Goal: Task Accomplishment & Management: Use online tool/utility

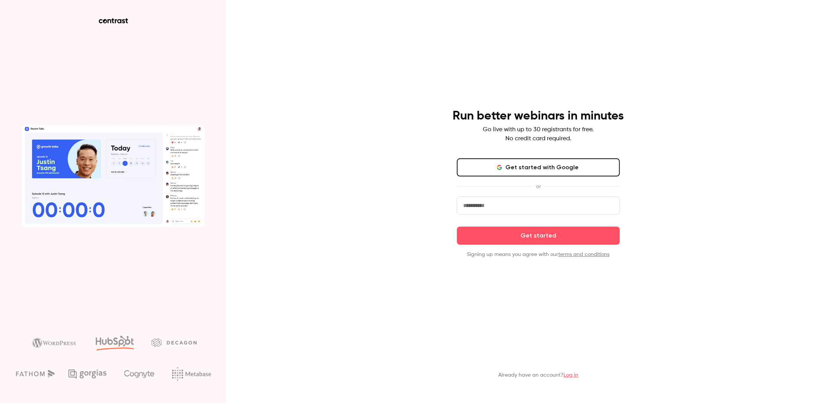
click at [538, 165] on button "Get started with Google" at bounding box center [538, 167] width 163 height 18
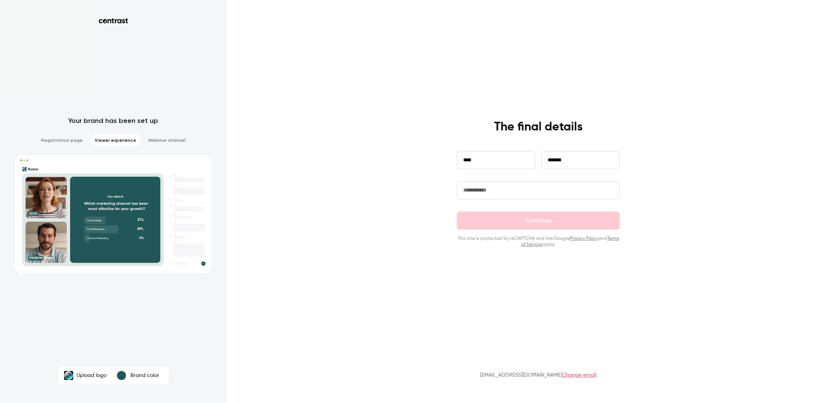
click at [487, 186] on input "text" at bounding box center [538, 190] width 163 height 18
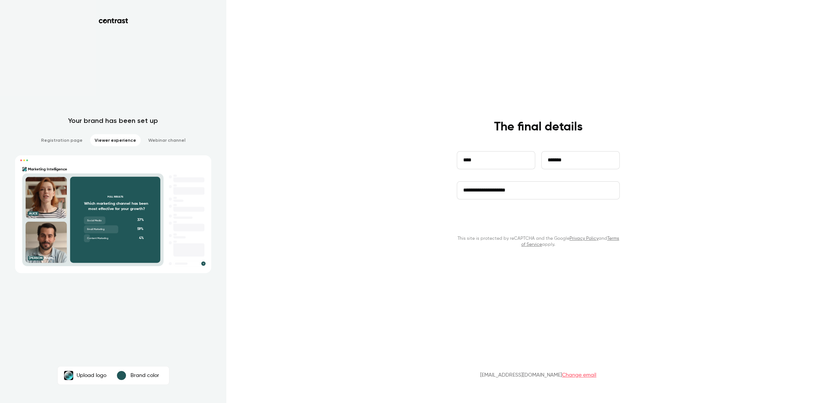
type input "**********"
click at [524, 222] on button "Continue" at bounding box center [538, 221] width 163 height 18
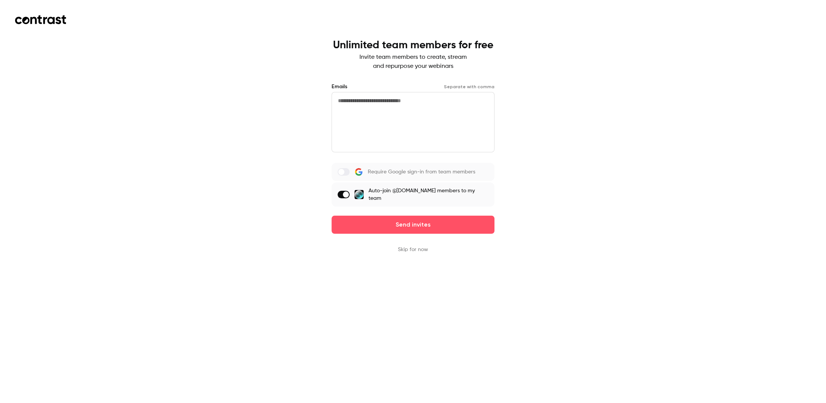
click at [370, 113] on textarea at bounding box center [412, 122] width 163 height 60
click at [436, 102] on textarea at bounding box center [412, 122] width 163 height 60
click at [414, 249] on button "Skip for now" at bounding box center [413, 250] width 30 height 8
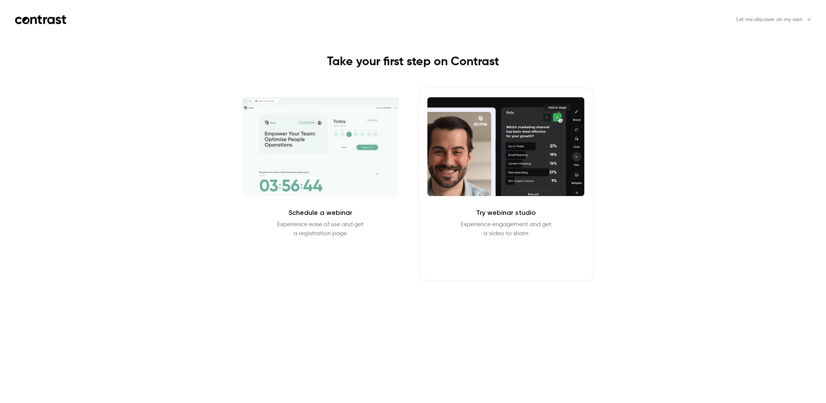
click at [499, 257] on button "Enter Studio" at bounding box center [506, 256] width 49 height 18
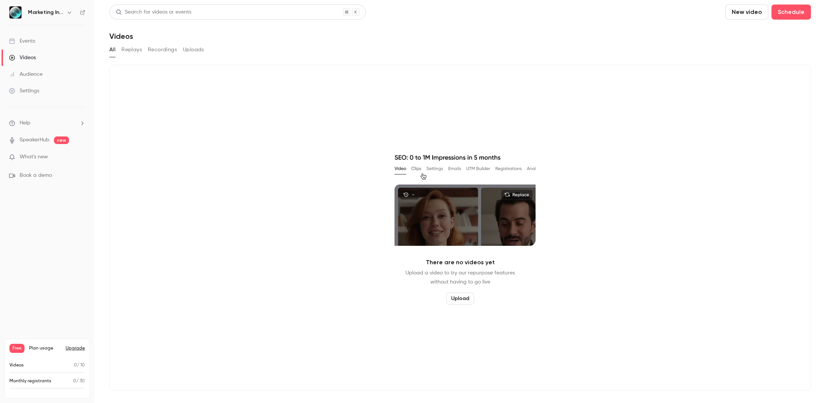
click at [457, 296] on button "Upload" at bounding box center [460, 299] width 28 height 12
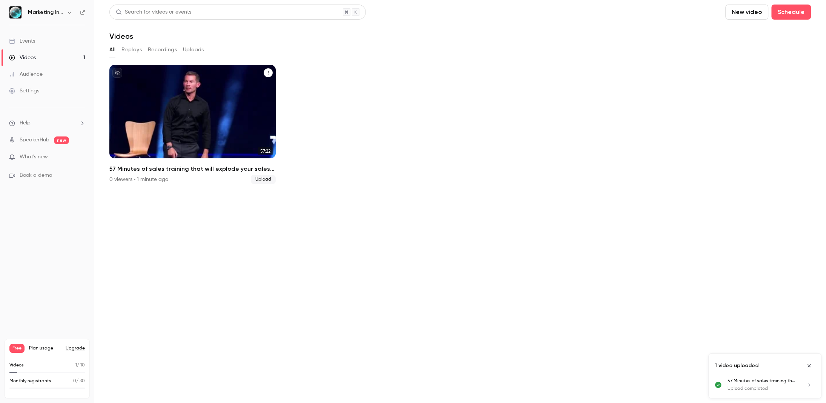
click at [189, 117] on p "57 Minutes of sales training that will explode your sales in [DATE]" at bounding box center [193, 124] width 144 height 45
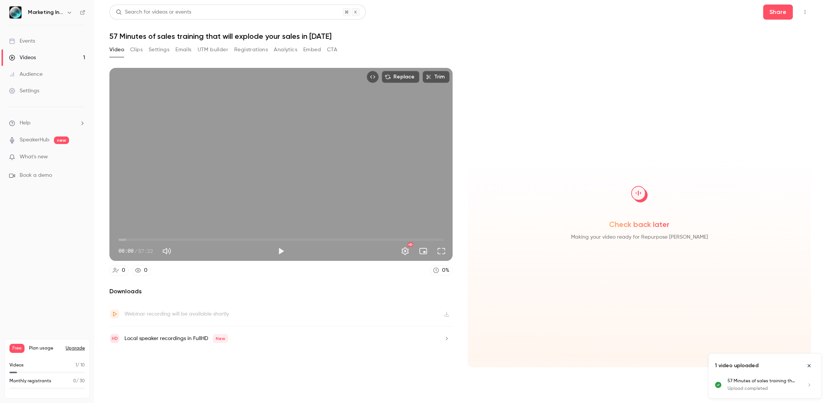
click at [141, 50] on button "Clips" at bounding box center [136, 50] width 12 height 12
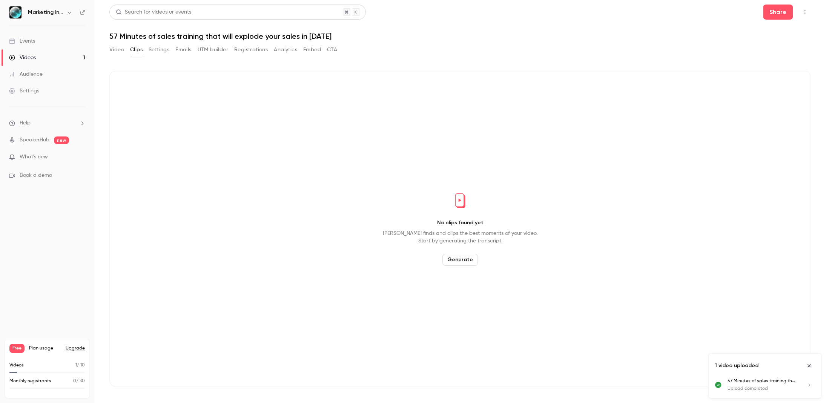
click at [461, 258] on button "Generate" at bounding box center [459, 260] width 35 height 12
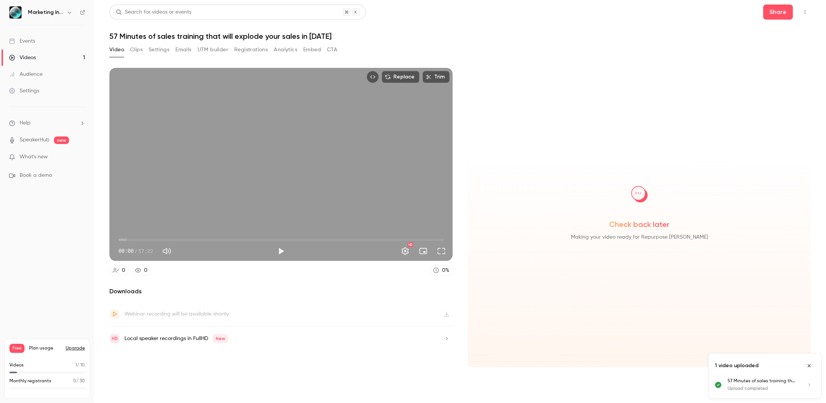
click at [806, 366] on icon "Close uploads list" at bounding box center [809, 365] width 6 height 5
click at [640, 229] on span "Check back later" at bounding box center [639, 224] width 60 height 11
click at [132, 51] on button "Clips" at bounding box center [136, 50] width 12 height 12
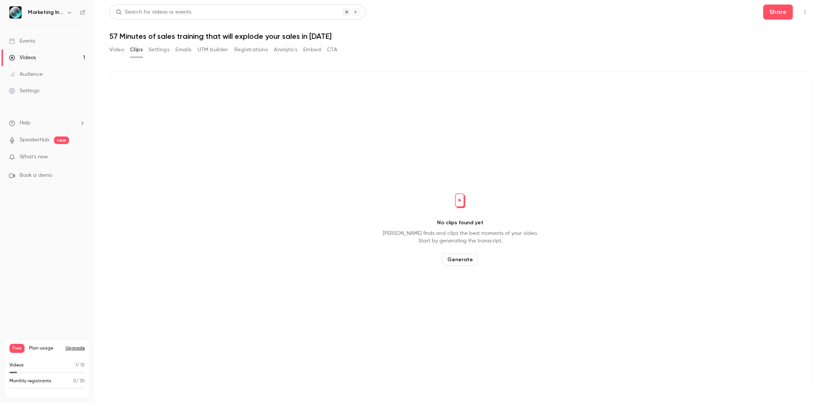
click at [472, 264] on button "Generate" at bounding box center [459, 260] width 35 height 12
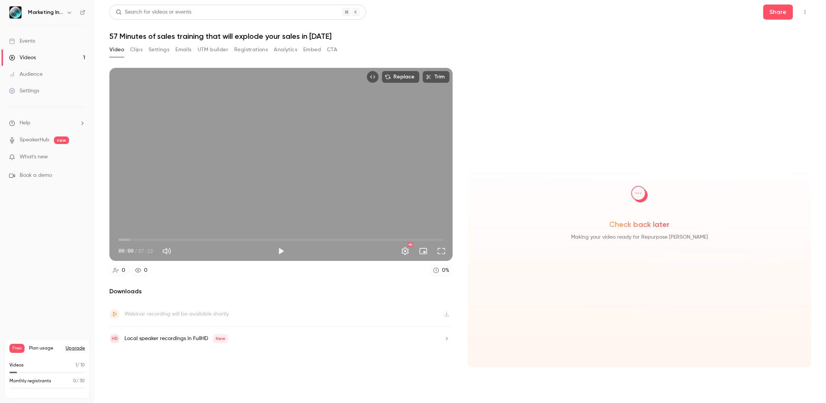
click at [252, 327] on div "Local speaker recordings in FullHD New" at bounding box center [280, 339] width 343 height 24
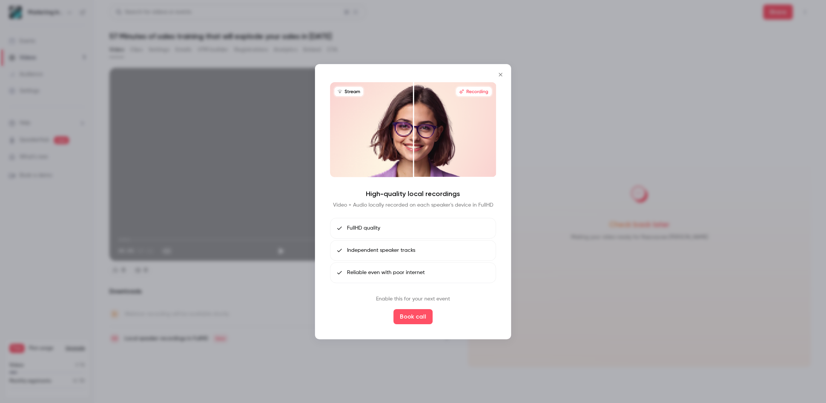
click at [504, 74] on icon "Close" at bounding box center [500, 74] width 9 height 6
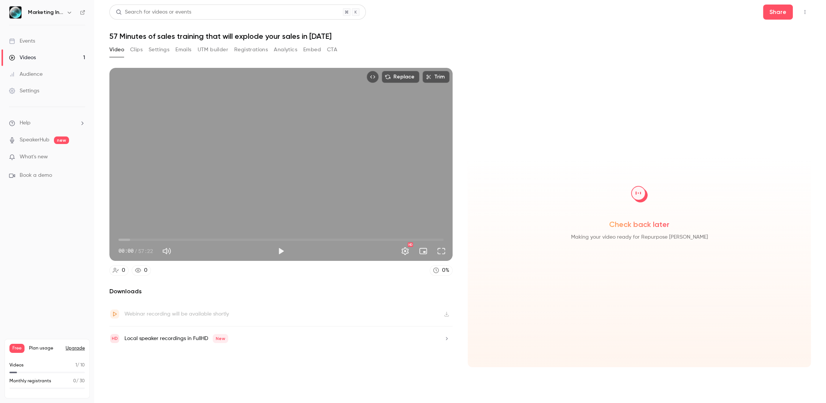
click at [189, 51] on button "Emails" at bounding box center [183, 50] width 16 height 12
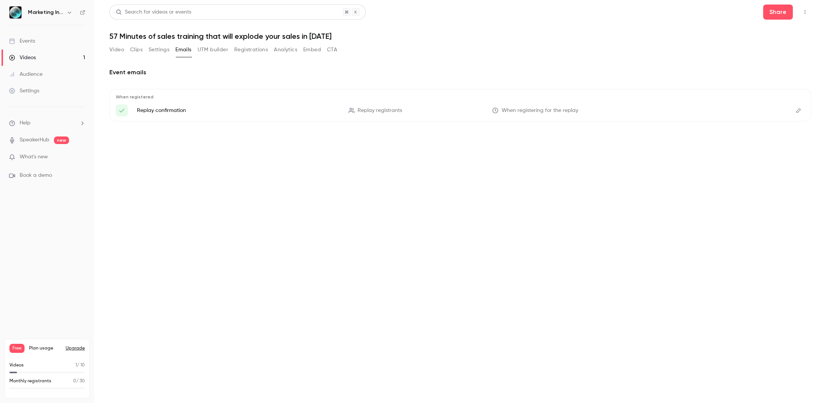
click at [159, 52] on button "Settings" at bounding box center [159, 50] width 21 height 12
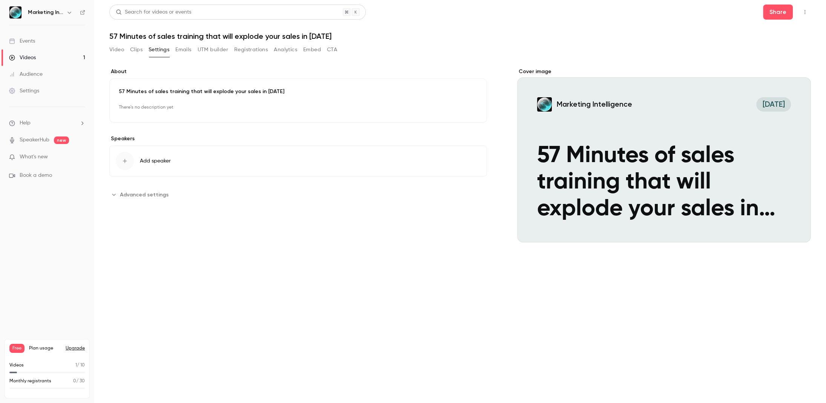
click at [137, 51] on button "Clips" at bounding box center [136, 50] width 12 height 12
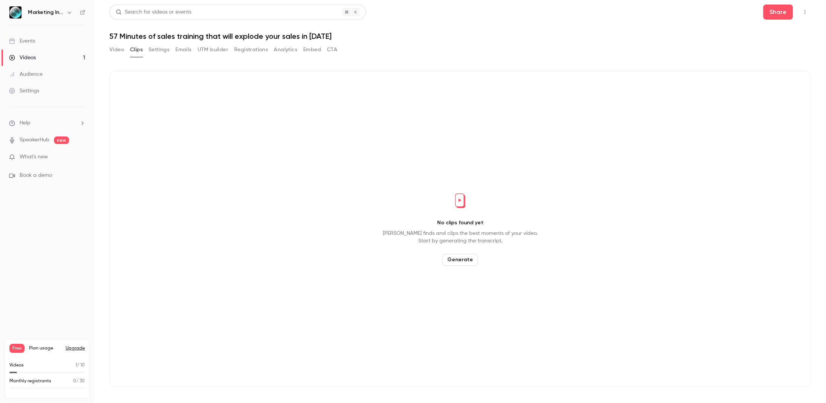
click at [157, 51] on button "Settings" at bounding box center [159, 50] width 21 height 12
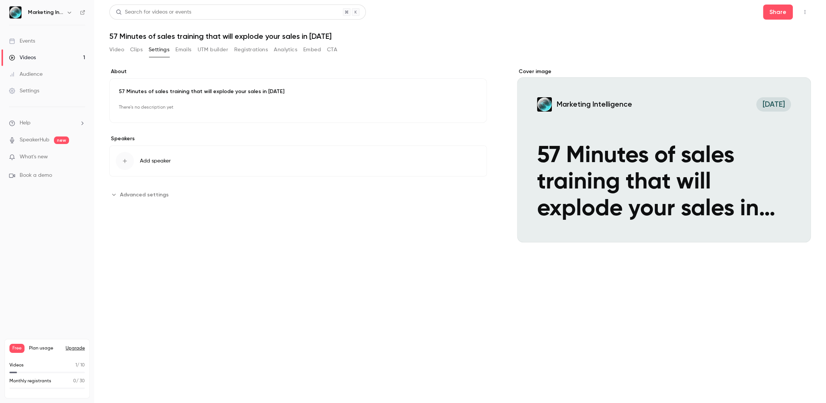
click at [130, 51] on button "Clips" at bounding box center [136, 50] width 12 height 12
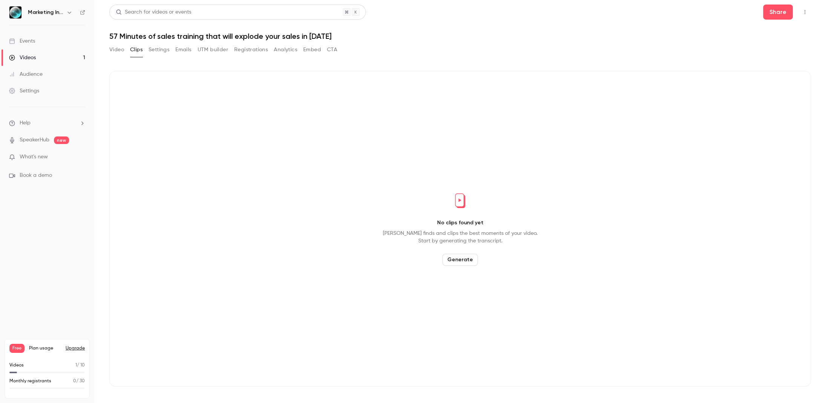
click at [117, 50] on button "Video" at bounding box center [116, 50] width 15 height 12
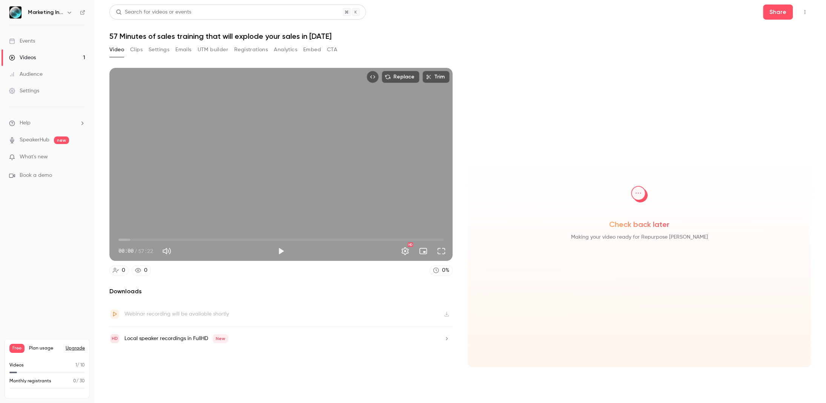
click at [45, 350] on span "Plan usage" at bounding box center [45, 348] width 32 height 6
click at [631, 216] on div "Check back later Making your video ready for Repurpose [PERSON_NAME]" at bounding box center [639, 208] width 331 height 66
click at [638, 193] on img at bounding box center [639, 194] width 38 height 38
click at [690, 215] on div "Check back later Making your video ready for Repurpose [PERSON_NAME]" at bounding box center [639, 208] width 331 height 66
click at [285, 249] on button "Play" at bounding box center [280, 251] width 15 height 15
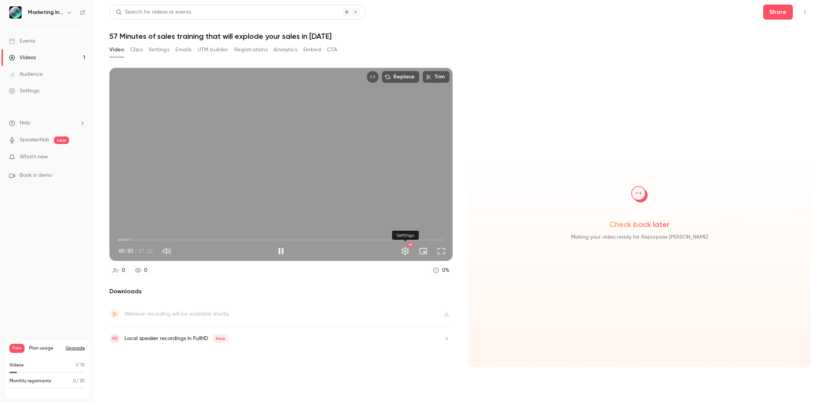
click at [405, 251] on button "Settings" at bounding box center [404, 251] width 15 height 15
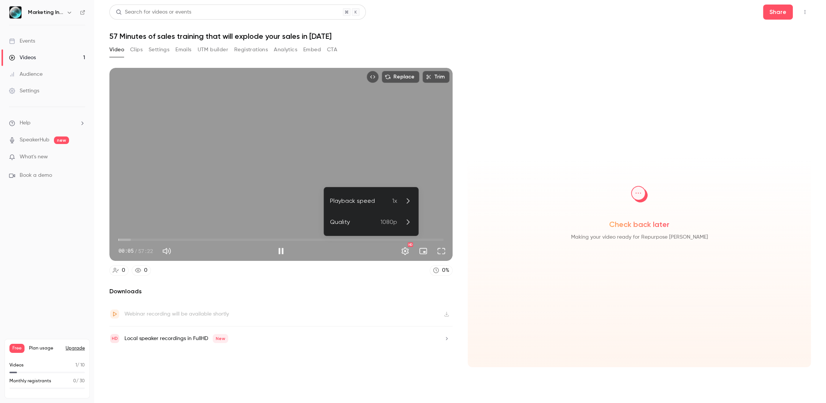
click at [403, 252] on div at bounding box center [413, 201] width 826 height 403
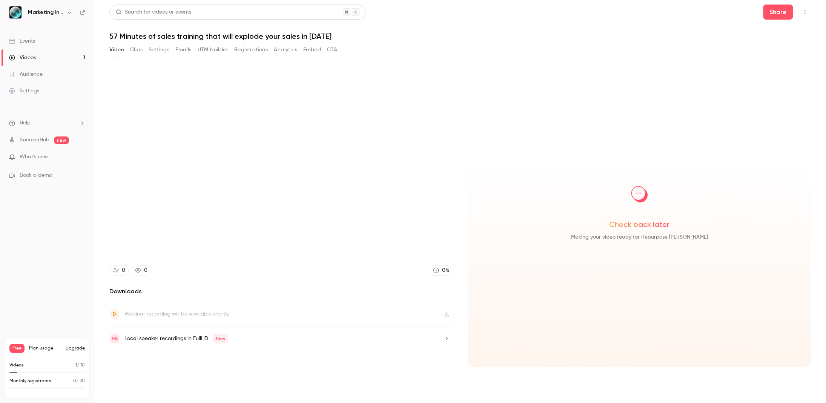
click at [640, 231] on div "Check back later Making your video ready for Repurpose [PERSON_NAME]" at bounding box center [639, 208] width 331 height 66
click at [623, 225] on span "Check back later" at bounding box center [639, 224] width 60 height 11
click at [639, 197] on img at bounding box center [639, 194] width 38 height 38
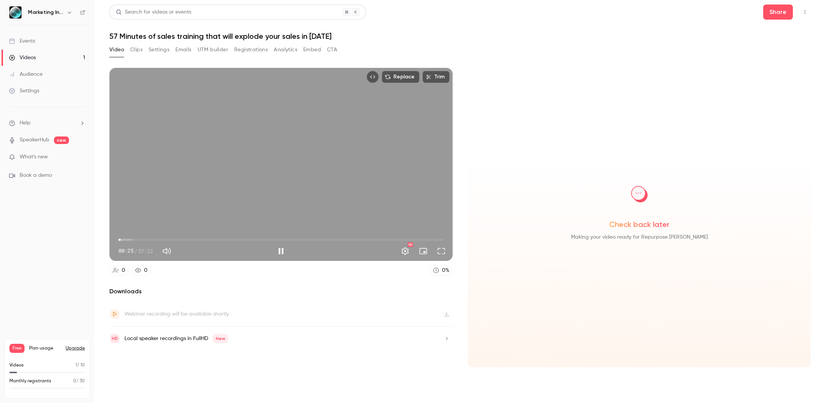
click at [284, 253] on button "Pause" at bounding box center [280, 251] width 15 height 15
type input "****"
click at [676, 229] on div "Check back later Making your video ready for Repurpose [PERSON_NAME]" at bounding box center [639, 208] width 331 height 66
click at [134, 48] on button "Clips" at bounding box center [136, 50] width 12 height 12
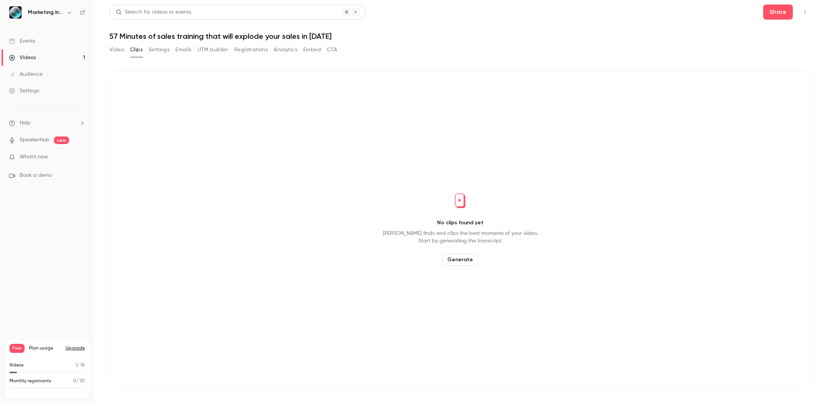
click at [466, 257] on button "Generate" at bounding box center [459, 260] width 35 height 12
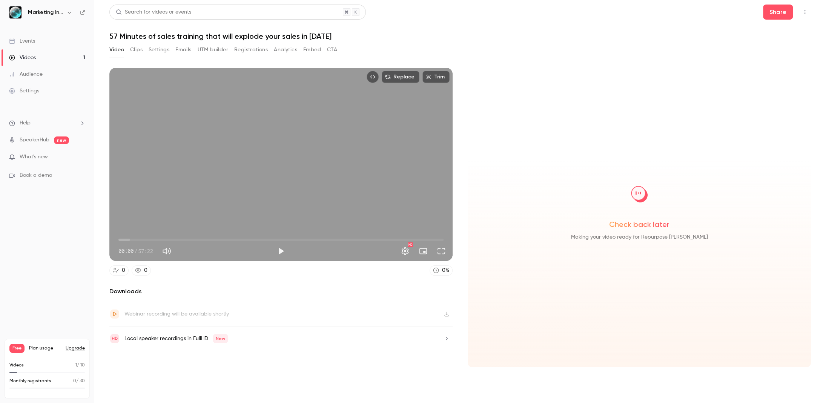
click at [147, 316] on div "Webinar recording will be available shortly" at bounding box center [176, 314] width 104 height 9
click at [353, 342] on div "Local speaker recordings in FullHD New" at bounding box center [280, 339] width 343 height 24
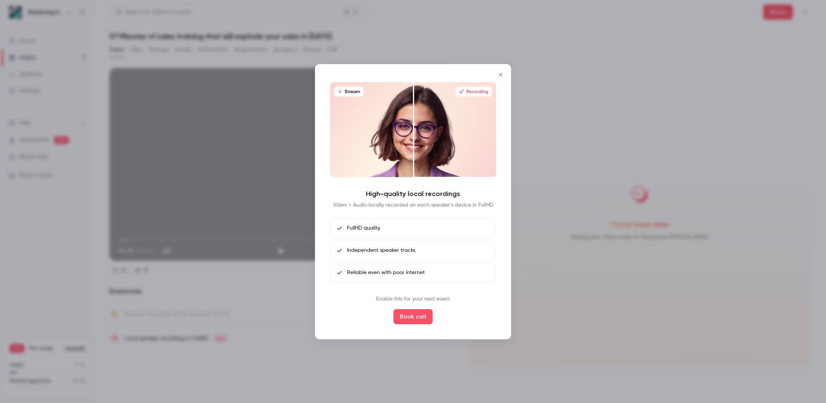
click at [503, 71] on icon "Close" at bounding box center [500, 74] width 9 height 6
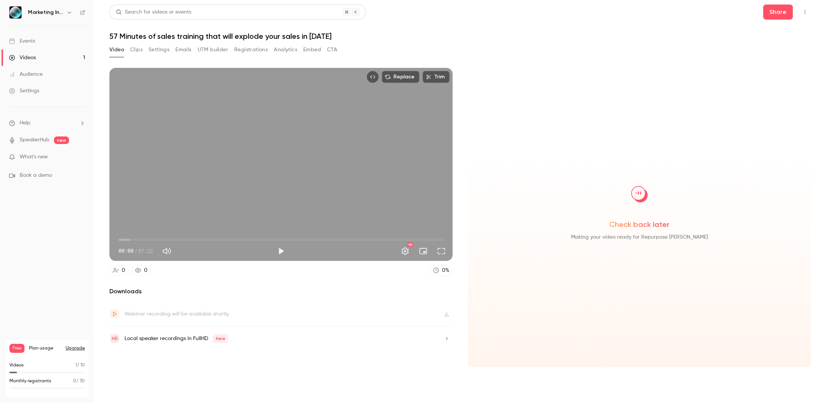
click at [807, 12] on icon "Top Bar Actions" at bounding box center [805, 11] width 6 height 5
click at [806, 11] on div at bounding box center [413, 201] width 826 height 403
click at [140, 54] on button "Clips" at bounding box center [136, 50] width 12 height 12
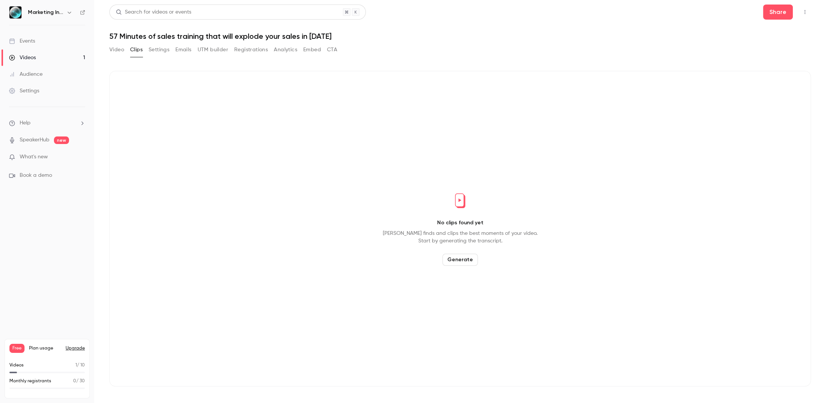
click at [117, 51] on button "Video" at bounding box center [116, 50] width 15 height 12
